Goal: Communication & Community: Answer question/provide support

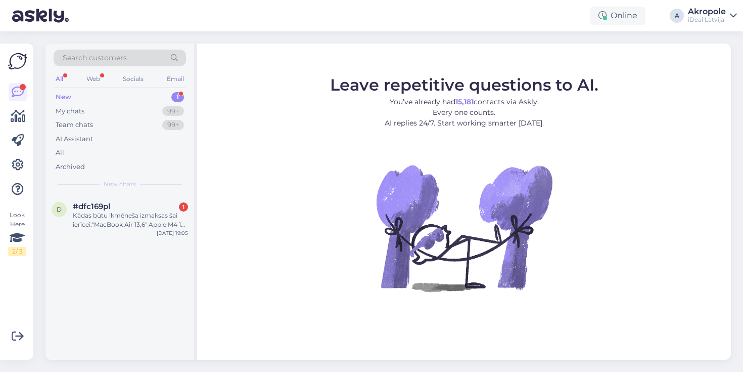
click at [139, 98] on div "New 1" at bounding box center [120, 97] width 132 height 14
click at [99, 75] on div "Web" at bounding box center [93, 78] width 18 height 13
click at [65, 78] on div "All" at bounding box center [60, 78] width 12 height 13
click at [97, 135] on div "AI Assistant" at bounding box center [120, 139] width 132 height 14
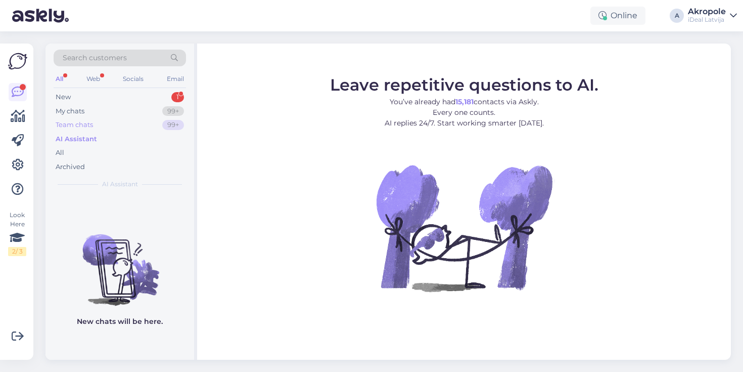
click at [102, 127] on div "Team chats 99+" at bounding box center [120, 125] width 132 height 14
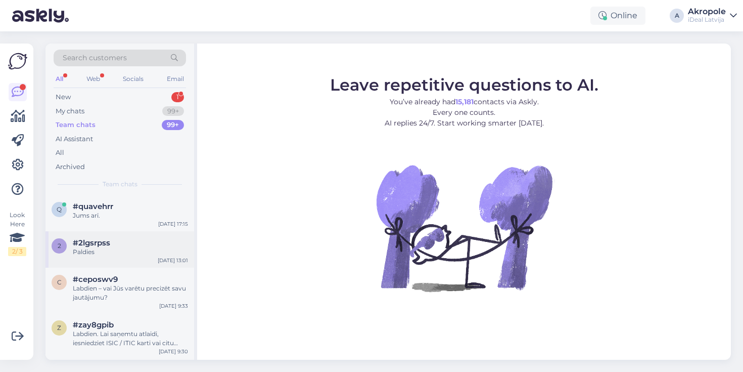
click at [120, 244] on div "#2lgsrpss" at bounding box center [130, 242] width 115 height 9
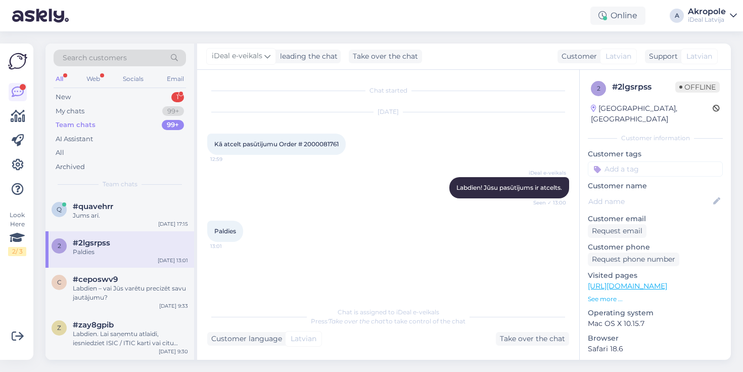
click at [490, 260] on div "Chat started [DATE] Kā atcelt pasūtījumu Order # 2000081761 12:59 iDeal e-veika…" at bounding box center [392, 186] width 371 height 212
click at [141, 223] on div "q #quavehrr Jums arī. [DATE] 17:15" at bounding box center [120, 213] width 149 height 36
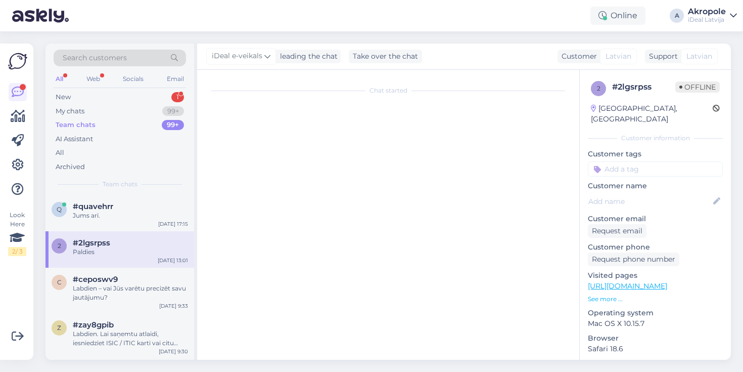
click at [444, 273] on div "Chat started" at bounding box center [392, 217] width 371 height 275
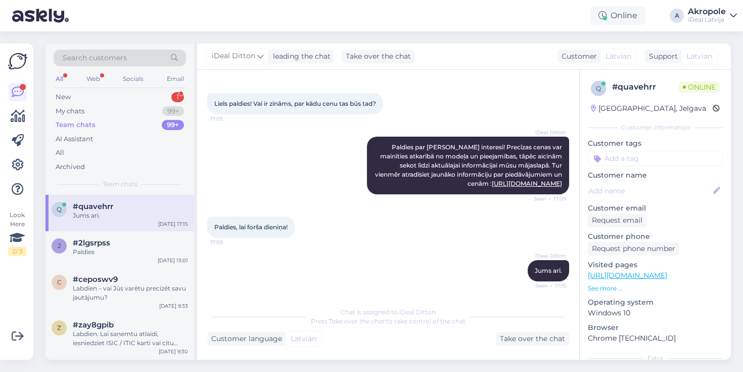
click at [377, 326] on div "Chat is assigned to iDeal Ditton Press 'Take over the chat' to take control of …" at bounding box center [388, 323] width 362 height 44
click at [537, 341] on div "Take over the chat" at bounding box center [532, 339] width 73 height 14
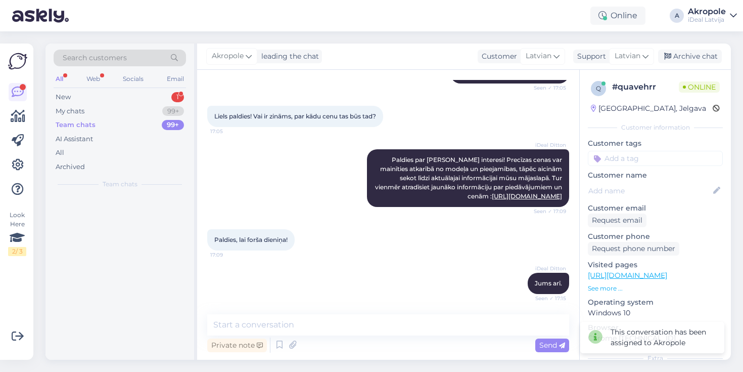
scroll to position [133, 0]
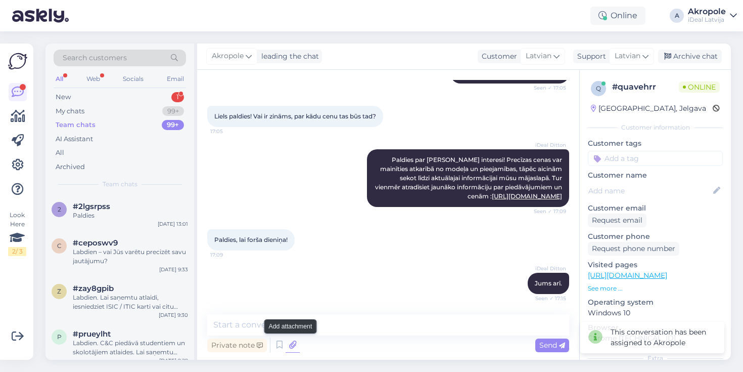
click at [295, 346] on icon at bounding box center [293, 344] width 14 height 15
click at [248, 347] on div "Private note" at bounding box center [237, 345] width 60 height 14
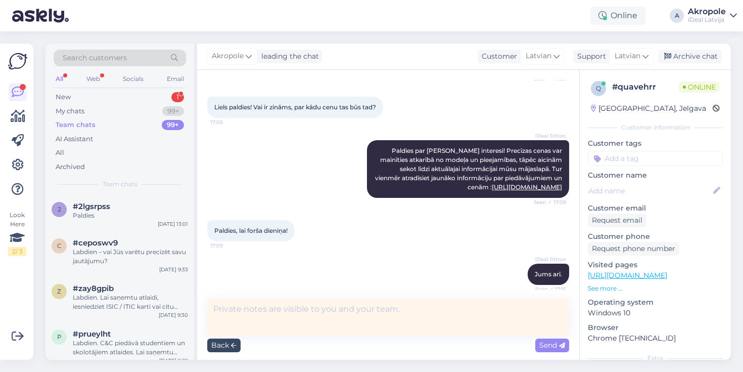
click at [229, 346] on div "Back" at bounding box center [223, 345] width 33 height 14
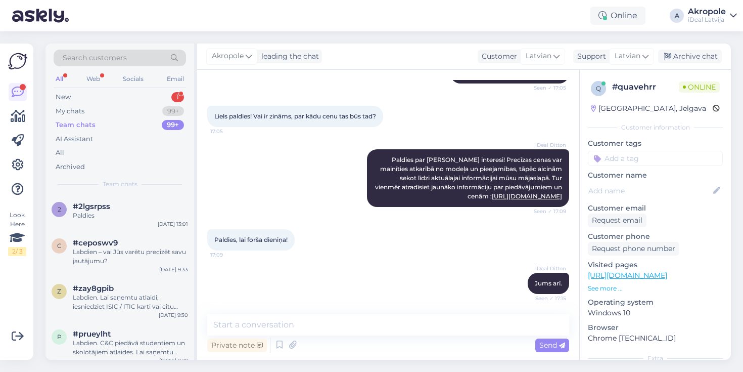
click at [365, 344] on div "Private note Send" at bounding box center [388, 344] width 362 height 19
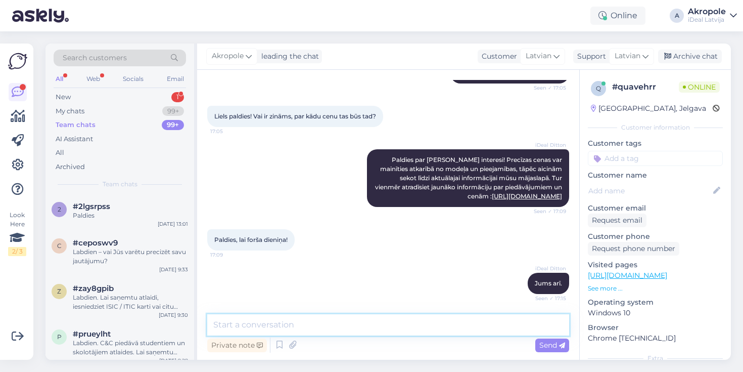
click at [341, 323] on textarea at bounding box center [388, 324] width 362 height 21
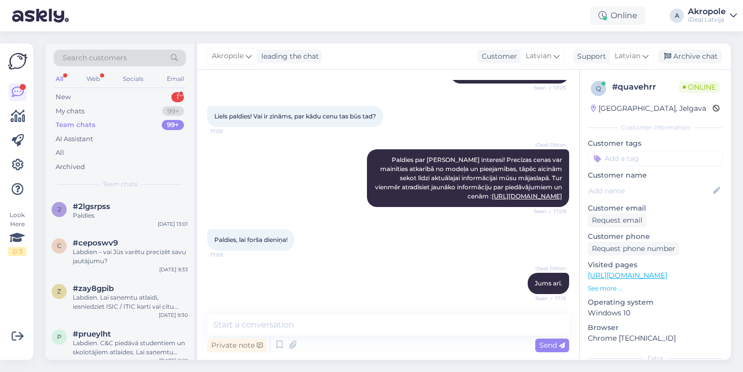
click at [321, 283] on div "iDeal Ditton Jums arī. Seen ✓ 17:15" at bounding box center [388, 282] width 362 height 43
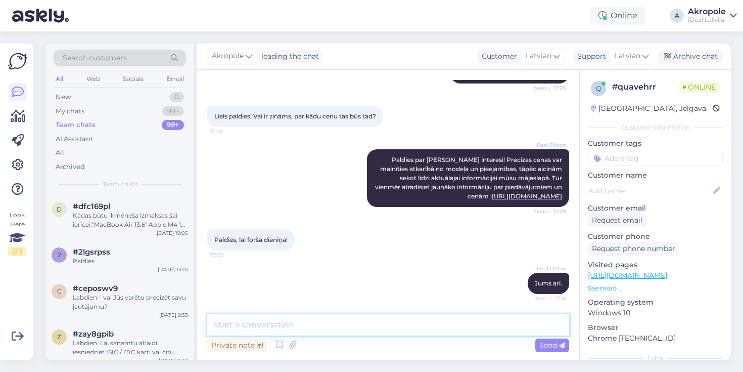
click at [281, 331] on textarea at bounding box center [388, 324] width 362 height 21
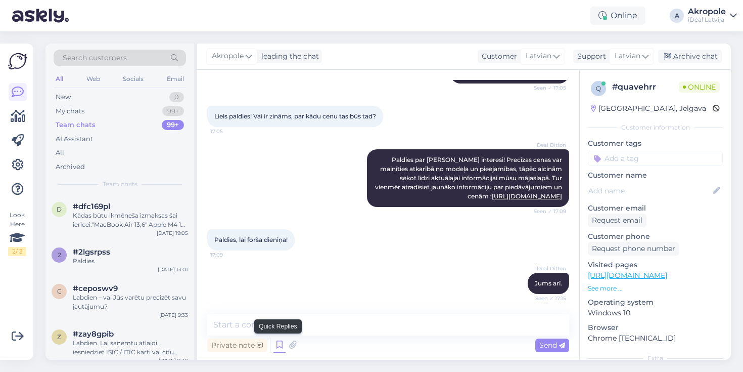
click at [281, 342] on icon at bounding box center [280, 344] width 12 height 15
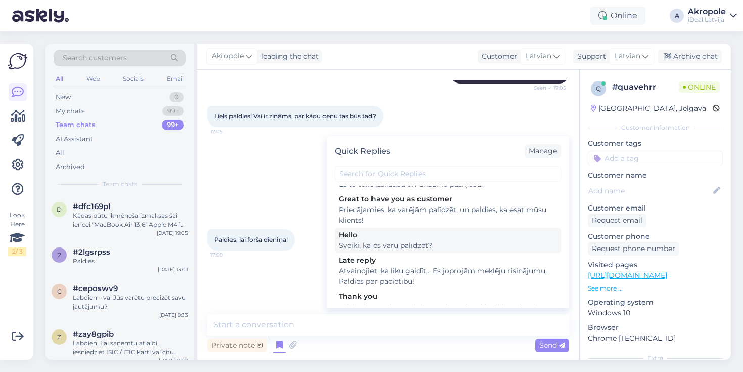
scroll to position [1241, 0]
click at [275, 178] on div "iDeal Ditton Paldies par [PERSON_NAME] interesi! Precīzas cenas var mainīties a…" at bounding box center [388, 178] width 362 height 80
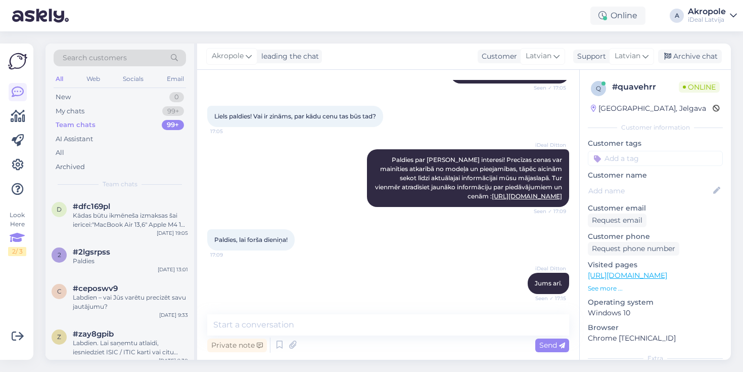
click at [17, 239] on icon at bounding box center [17, 238] width 15 height 18
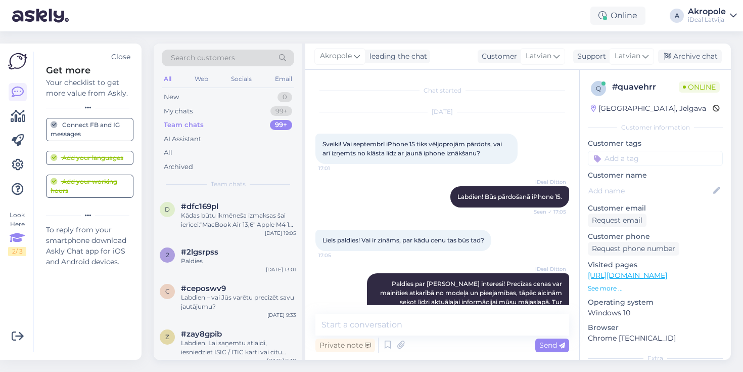
scroll to position [0, 0]
click at [204, 258] on div "Paldies" at bounding box center [238, 260] width 115 height 9
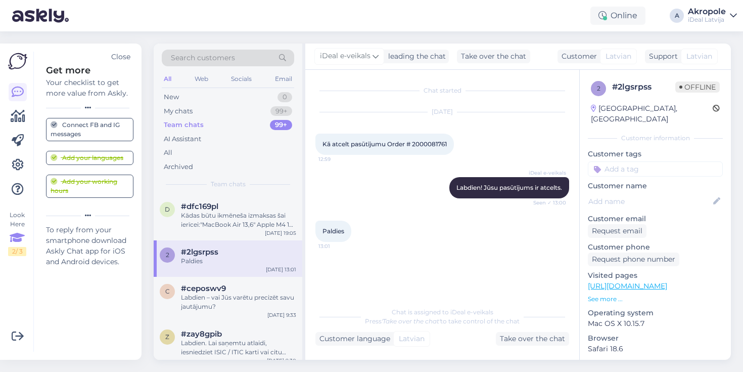
click at [208, 260] on div "Paldies" at bounding box center [238, 260] width 115 height 9
